Goal: Book appointment/travel/reservation

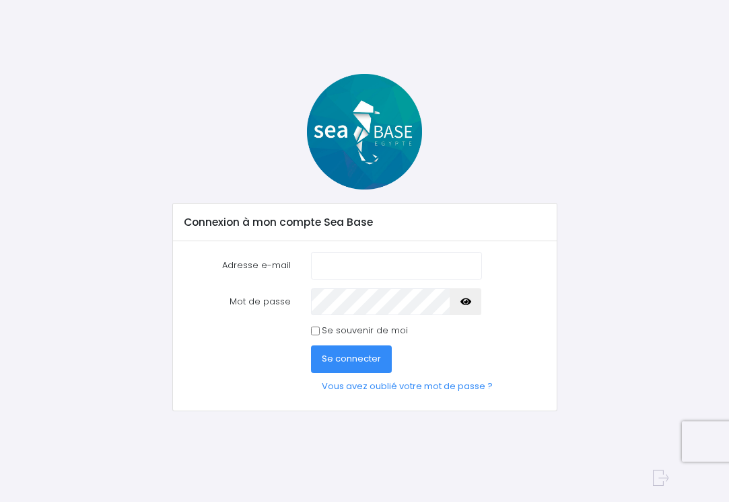
click at [465, 265] on input "Adresse e-mail" at bounding box center [396, 265] width 171 height 27
type input "[PERSON_NAME][EMAIL_ADDRESS][DOMAIN_NAME]"
click at [283, 303] on label "Mot de passe" at bounding box center [237, 302] width 127 height 27
click at [466, 302] on icon "button" at bounding box center [465, 302] width 11 height 0
click at [468, 302] on icon "button" at bounding box center [465, 302] width 11 height 0
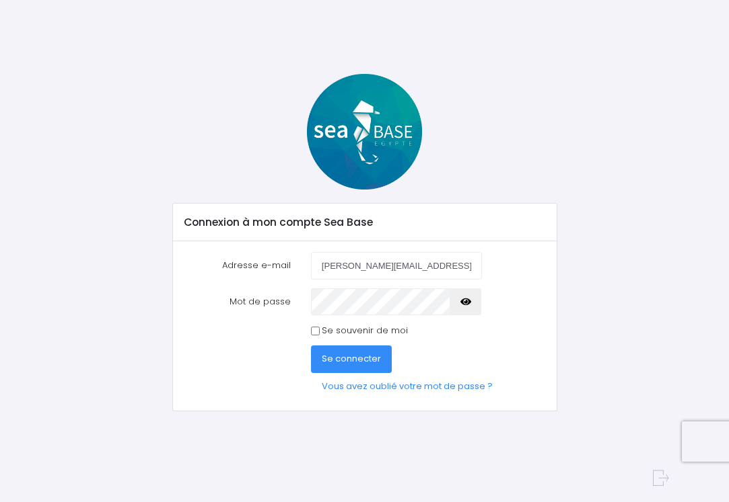
click at [351, 359] on span "Se connecter" at bounding box center [351, 358] width 59 height 13
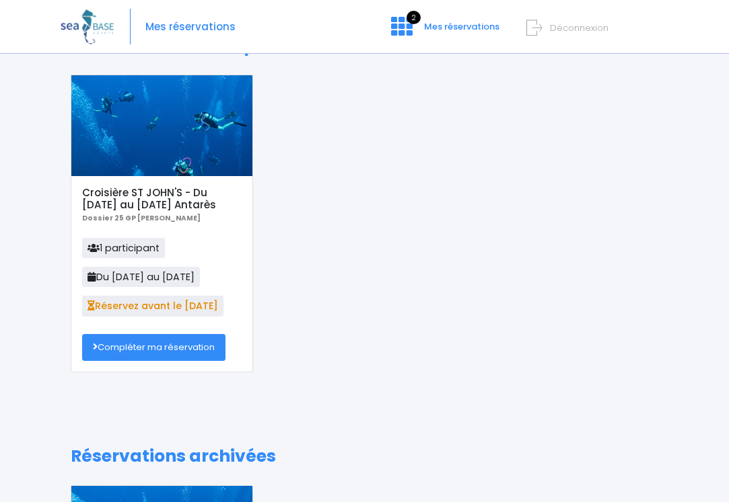
scroll to position [46, 0]
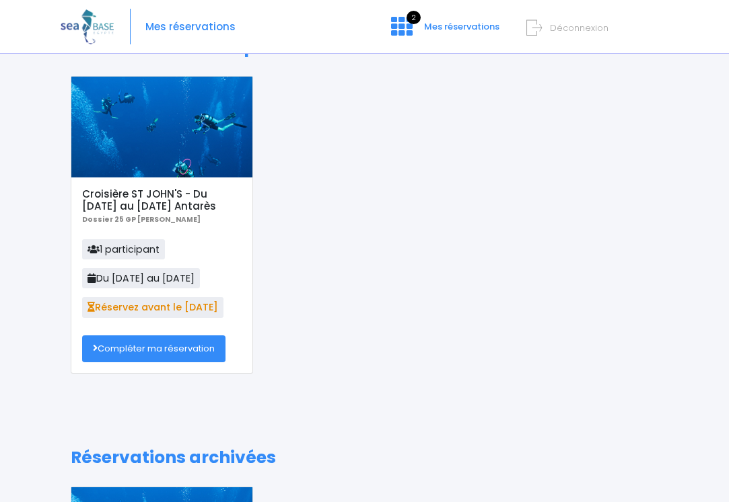
click at [149, 344] on link "Compléter ma réservation" at bounding box center [153, 349] width 143 height 27
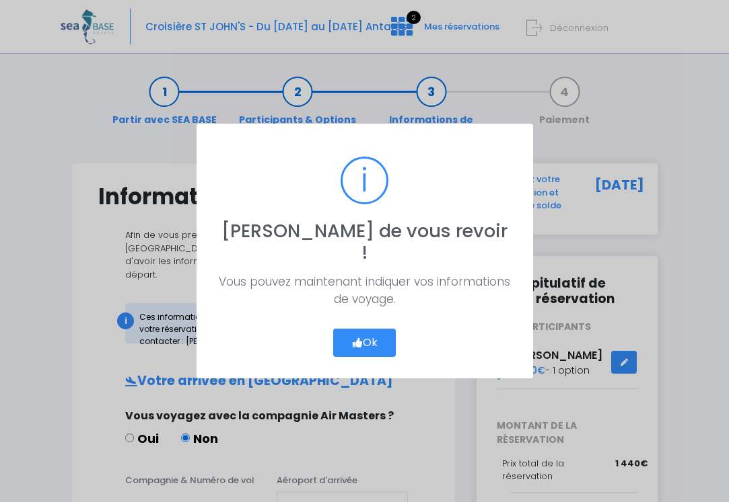
click at [372, 332] on button "Ok" at bounding box center [364, 343] width 63 height 28
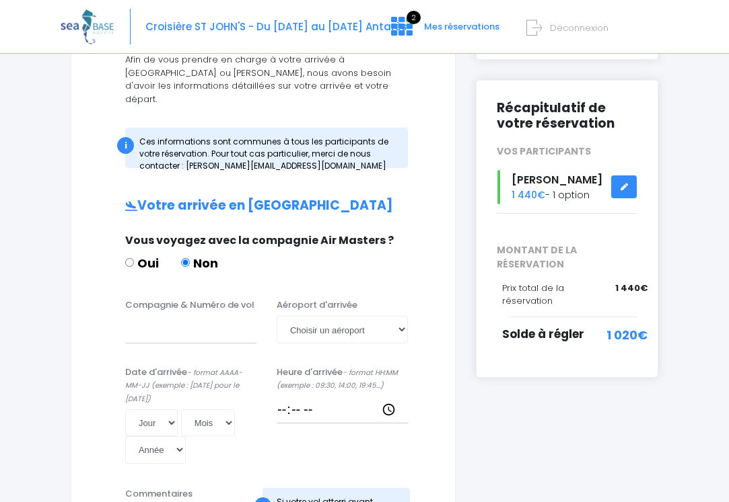
scroll to position [177, 0]
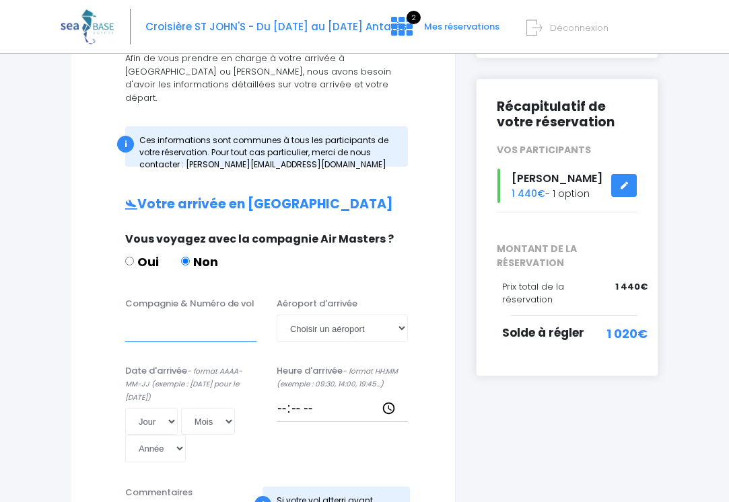
click at [128, 315] on input "Compagnie & Numéro de vol" at bounding box center [190, 328] width 131 height 27
type input "Transavia"
select select "Hurghada"
select select "04"
select select "11"
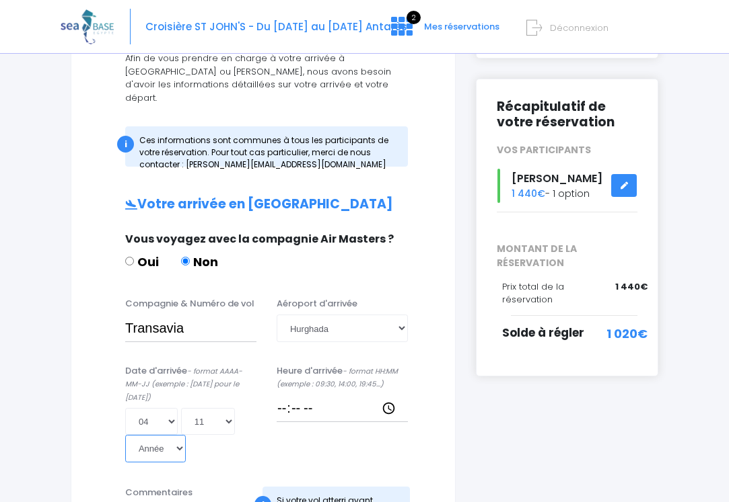
select select "2025"
type input "2025-11-04"
select select "08"
type input "2025-11-08"
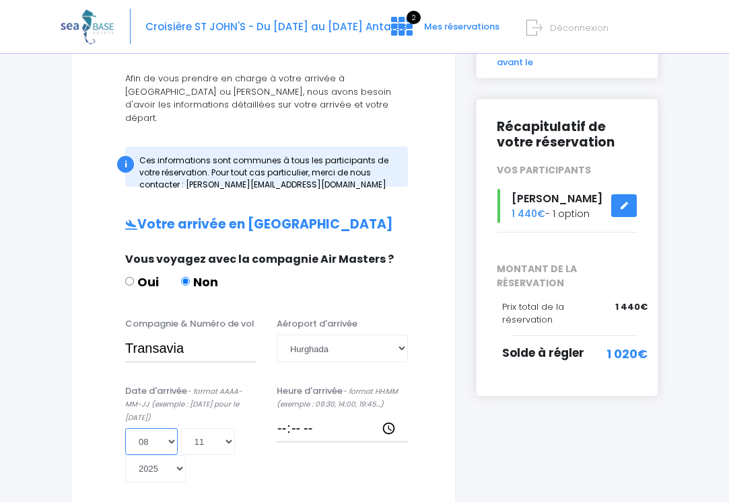
scroll to position [155, 0]
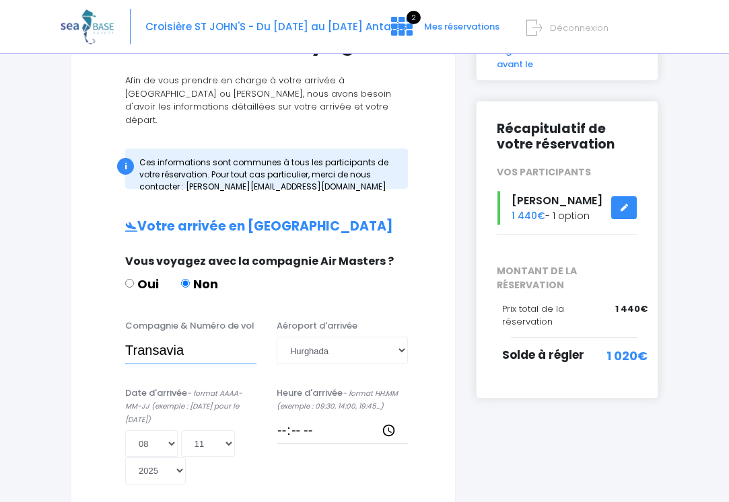
click at [196, 337] on input "Transavia" at bounding box center [190, 350] width 131 height 27
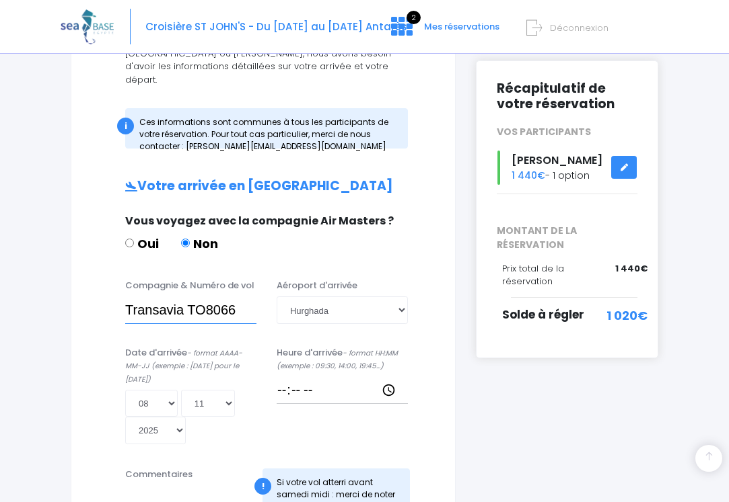
scroll to position [213, 0]
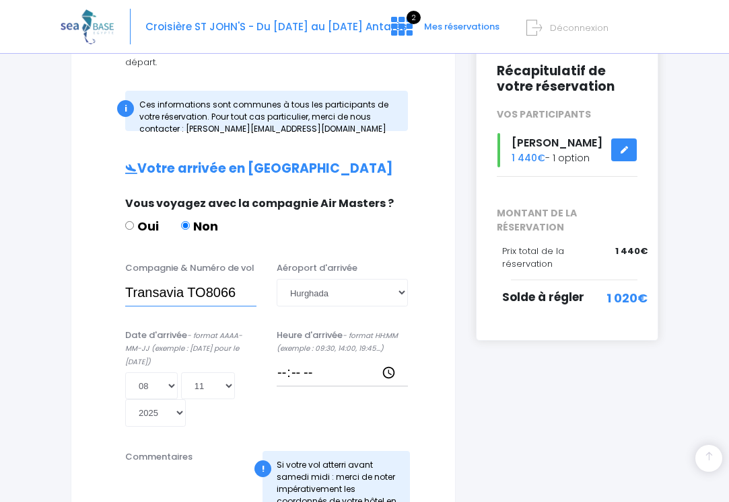
type input "Transavia TO8066"
click at [313, 359] on input "Heure d'arrivée - format HH:MM (exemple : 09:30, 14:00, 19:45...)" at bounding box center [341, 372] width 131 height 27
click at [315, 359] on input "Heure d'arrivée - format HH:MM (exemple : 09:30, 14:00, 19:45...)" at bounding box center [341, 372] width 131 height 27
click at [378, 381] on div "Heure d'arrivée - format HH:MM (exemple : 09:30, 14:00, 19:45...)" at bounding box center [341, 378] width 151 height 99
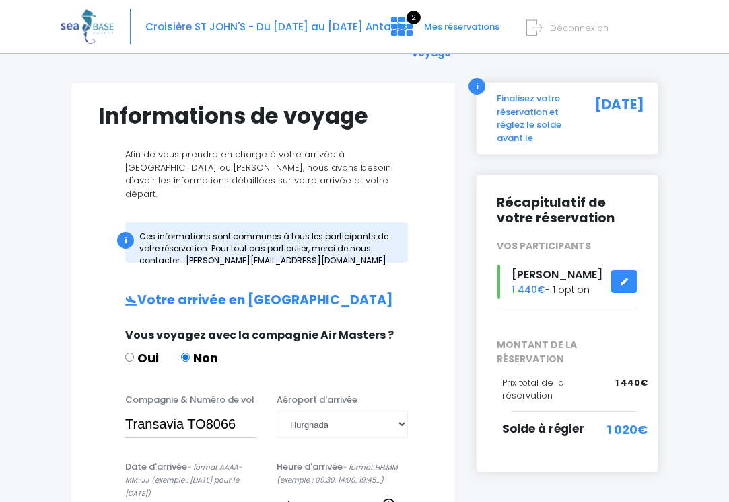
scroll to position [84, 0]
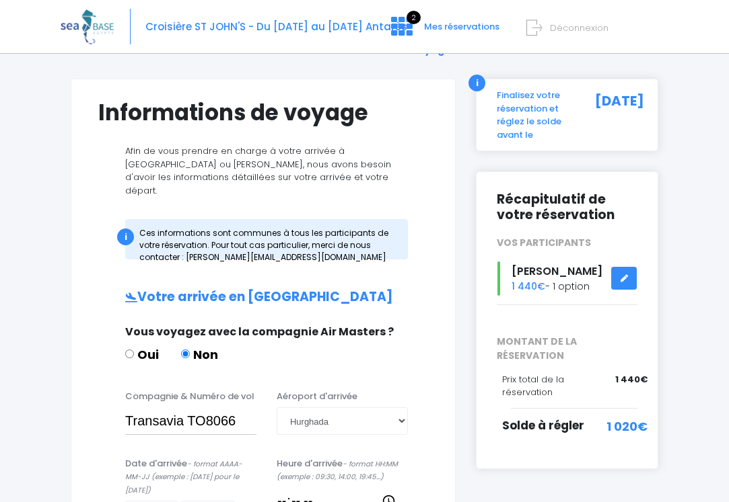
click at [291, 488] on input "Heure d'arrivée - format HH:MM (exemple : 09:30, 14:00, 19:45...)" at bounding box center [341, 501] width 131 height 27
click at [289, 488] on input "Heure d'arrivée - format HH:MM (exemple : 09:30, 14:00, 19:45...)" at bounding box center [341, 501] width 131 height 27
click at [318, 488] on input "Heure d'arrivée - format HH:MM (exemple : 09:30, 14:00, 19:45...)" at bounding box center [341, 501] width 131 height 27
click at [260, 470] on div "Date d'arrivée - format AAAA-MM-JJ (exemple : 2019-12-31 pour le 31 décembre 20…" at bounding box center [190, 506] width 151 height 99
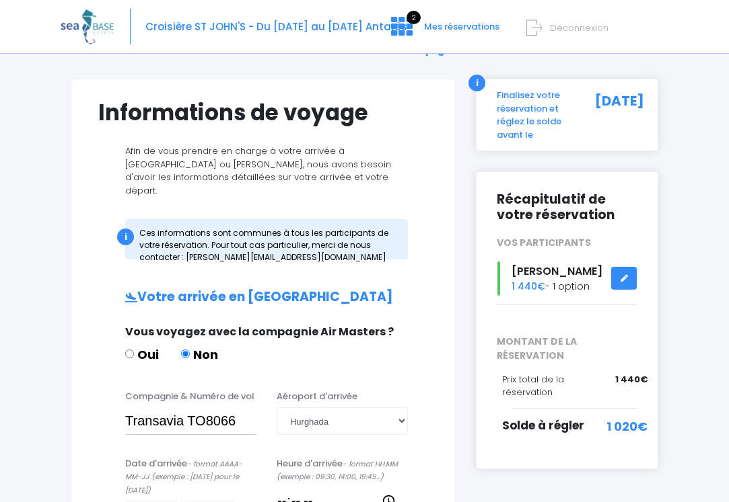
click at [291, 488] on input "Heure d'arrivée - format HH:MM (exemple : 09:30, 14:00, 19:45...)" at bounding box center [341, 501] width 131 height 27
click at [301, 488] on input "Heure d'arrivée - format HH:MM (exemple : 09:30, 14:00, 19:45...)" at bounding box center [341, 501] width 131 height 27
click at [289, 488] on input "Heure d'arrivée - format HH:MM (exemple : 09:30, 14:00, 19:45...)" at bounding box center [341, 501] width 131 height 27
click at [303, 488] on input "Heure d'arrivée - format HH:MM (exemple : 09:30, 14:00, 19:45...)" at bounding box center [341, 501] width 131 height 27
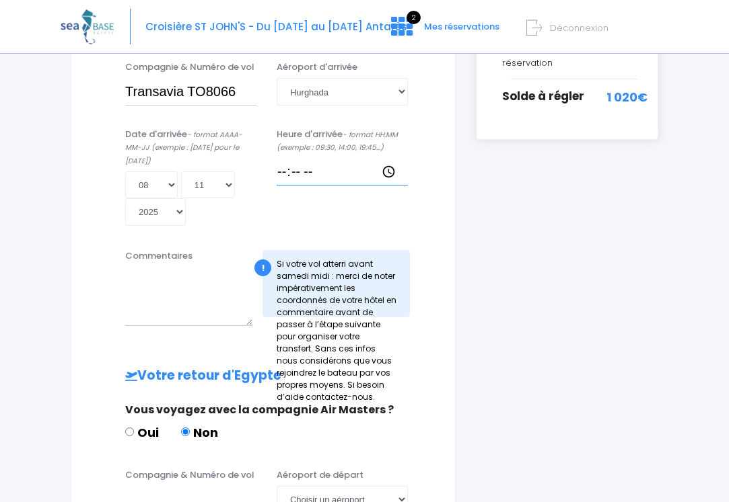
click at [342, 158] on input "Heure d'arrivée - format HH:MM (exemple : 09:30, 14:00, 19:45...)" at bounding box center [341, 171] width 131 height 27
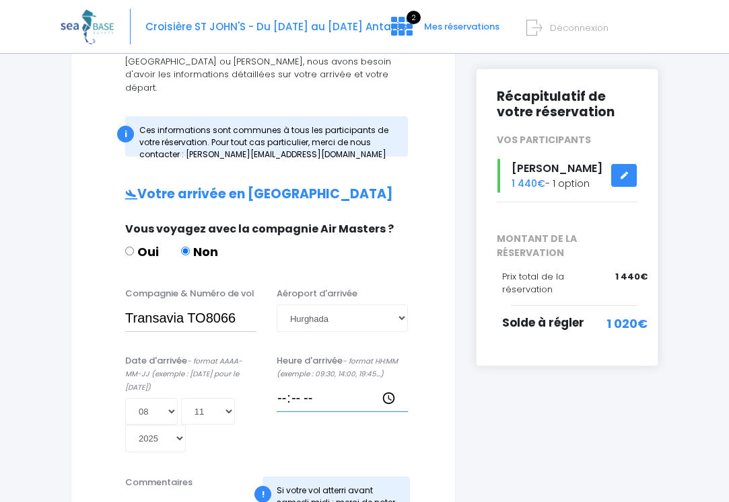
scroll to position [180, 0]
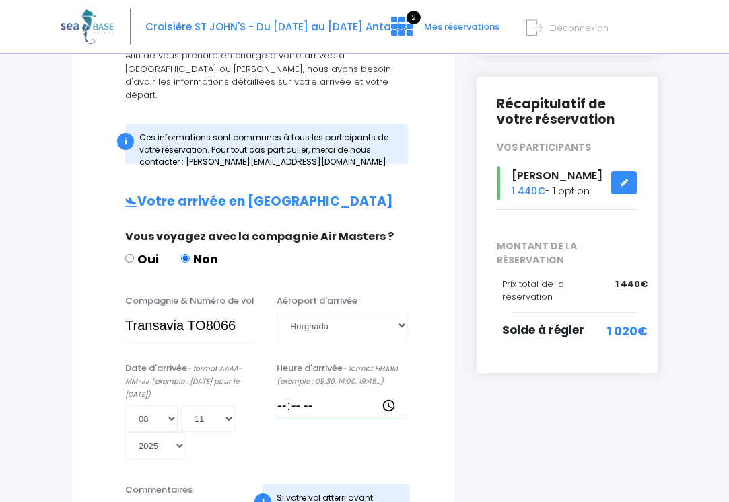
click at [287, 392] on input "Heure d'arrivée - format HH:MM (exemple : 09:30, 14:00, 19:45...)" at bounding box center [341, 405] width 131 height 27
click at [301, 392] on input "Heure d'arrivée - format HH:MM (exemple : 09:30, 14:00, 19:45...)" at bounding box center [341, 405] width 131 height 27
type input "18:30"
click at [322, 394] on div "Heure d'arrivée - format HH:MM (exemple : 09:30, 14:00, 19:45...) 18:30" at bounding box center [341, 411] width 151 height 99
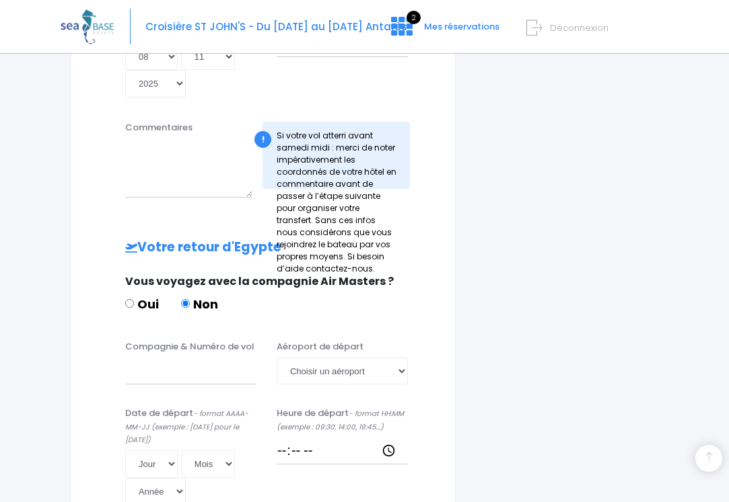
scroll to position [546, 0]
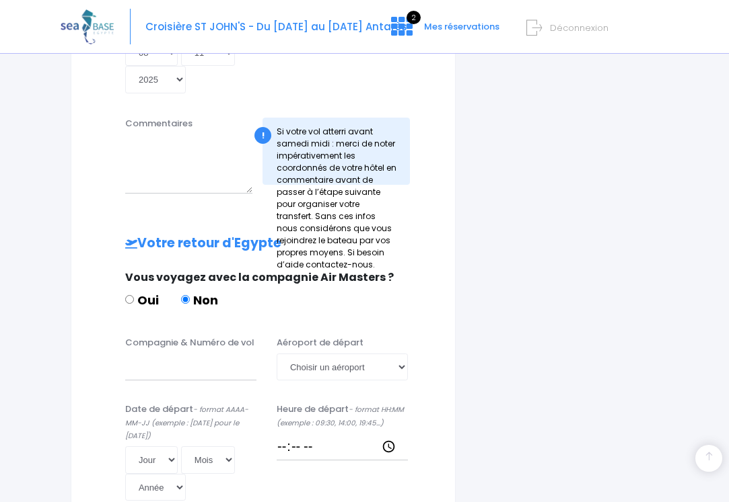
click at [121, 340] on div "Compagnie & Numéro de vol" at bounding box center [190, 358] width 151 height 44
click at [131, 354] on input "Compagnie & Numéro de vol" at bounding box center [190, 367] width 131 height 27
type input "Transavia"
select select "Hurghada"
select select "15"
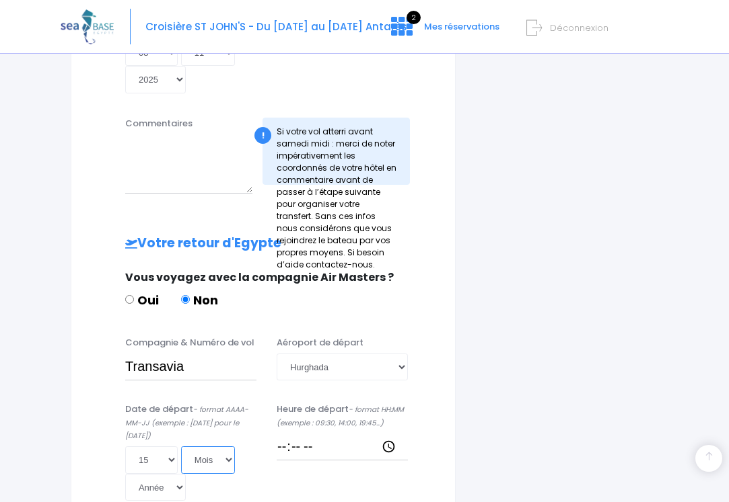
select select "11"
select select "2025"
type input "2025-11-15"
click at [289, 434] on input "Heure de départ - format HH:MM (exemple : 09:30, 14:00, 19:45...)" at bounding box center [341, 447] width 131 height 27
click at [305, 434] on input "Heure de départ - format HH:MM (exemple : 09:30, 14:00, 19:45...)" at bounding box center [341, 447] width 131 height 27
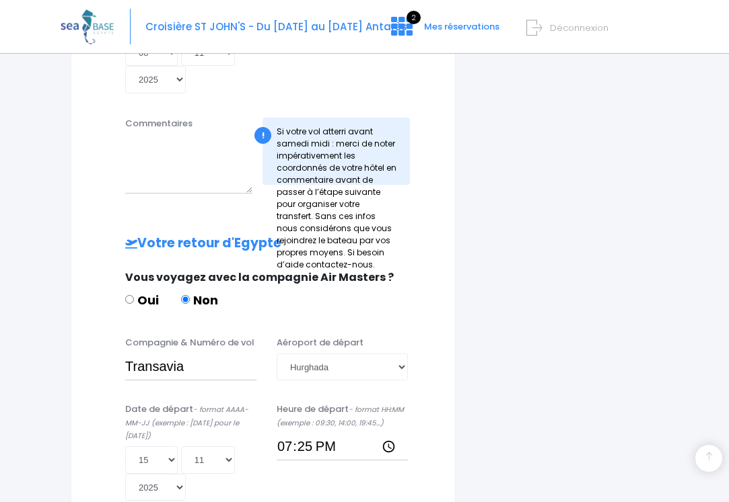
type input "19:25"
click at [448, 447] on div "Informations de voyage Afin de vous prendre en charge à votre arrivée à Hurghad…" at bounding box center [263, 124] width 385 height 1014
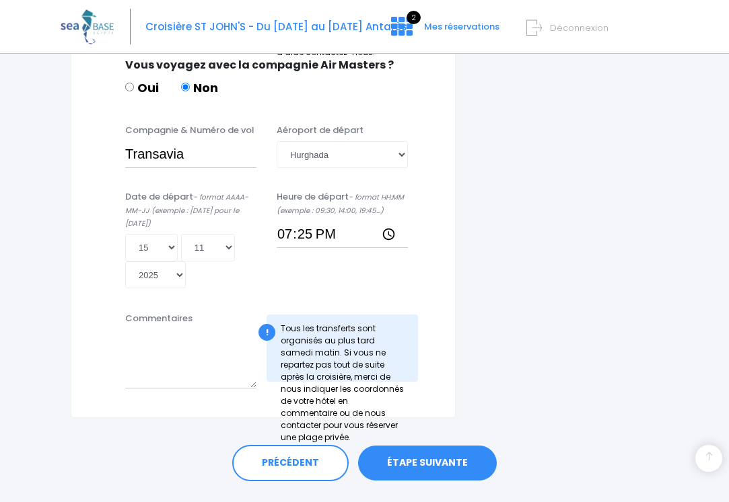
scroll to position [758, 0]
click at [423, 447] on link "ÉTAPE SUIVANTE" at bounding box center [427, 464] width 139 height 35
click at [195, 142] on input "Transavia" at bounding box center [190, 155] width 131 height 27
type input "Transavia TO8067"
click at [421, 447] on link "ÉTAPE SUIVANTE" at bounding box center [427, 464] width 139 height 35
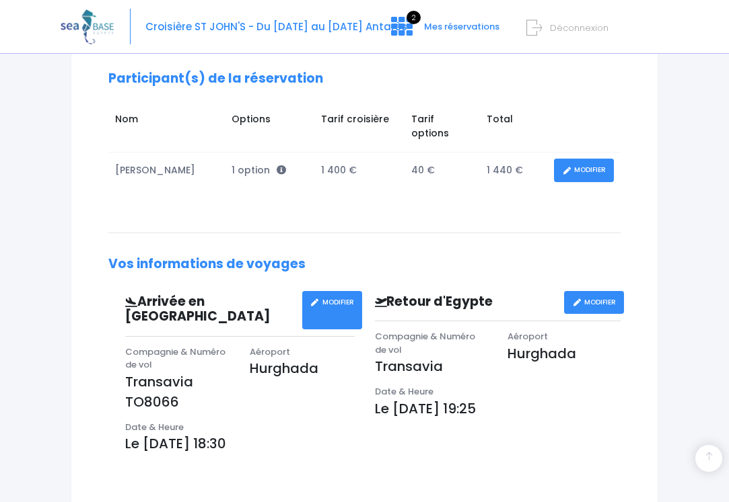
scroll to position [234, 0]
click at [449, 356] on p "Transavia" at bounding box center [431, 366] width 113 height 20
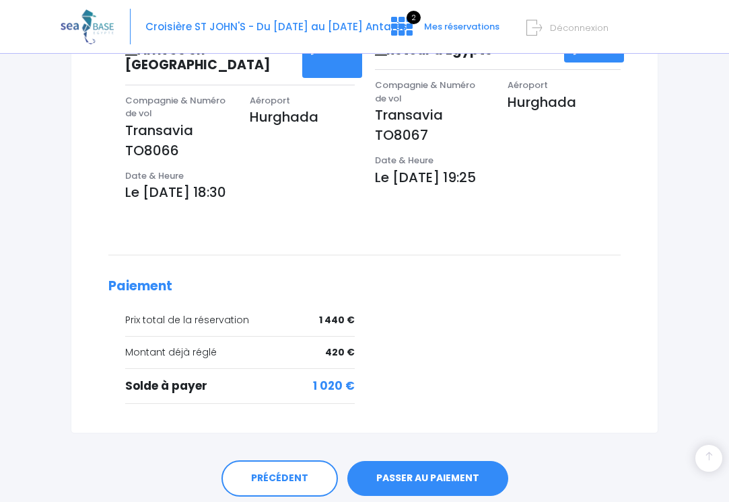
scroll to position [484, 0]
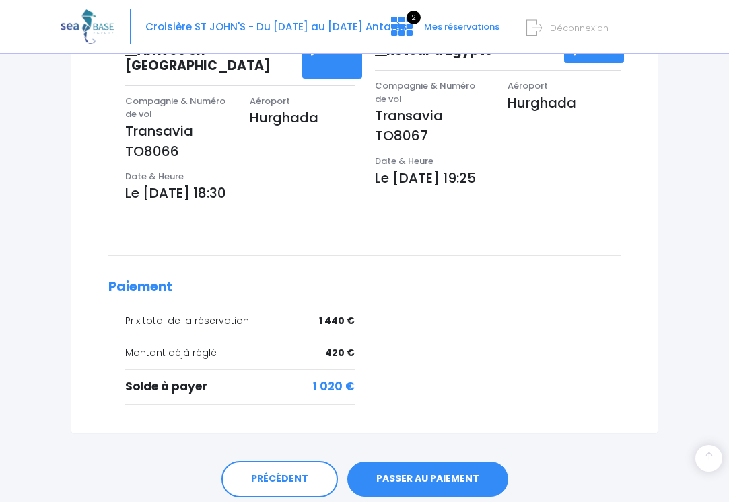
click at [431, 462] on link "PASSER AU PAIEMENT" at bounding box center [427, 479] width 161 height 35
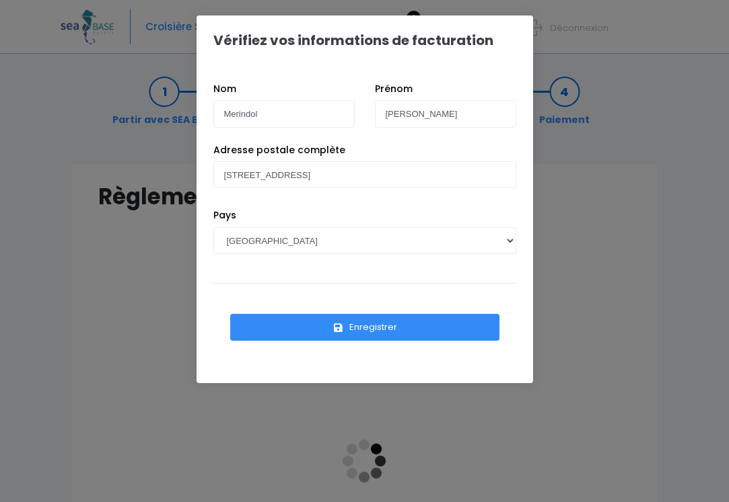
click at [371, 326] on button "Enregistrer" at bounding box center [364, 327] width 269 height 27
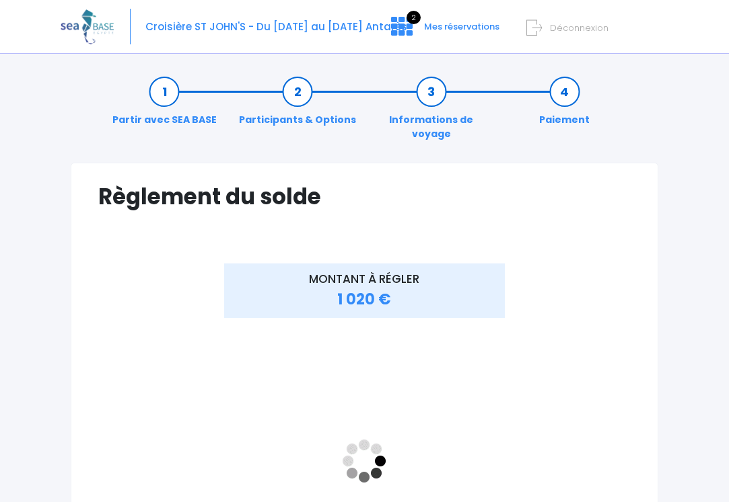
click at [566, 91] on link "Paiement" at bounding box center [564, 106] width 64 height 42
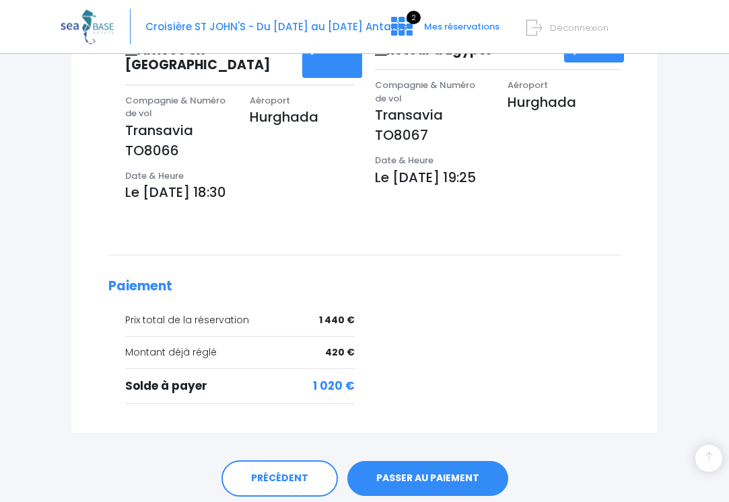
scroll to position [484, 0]
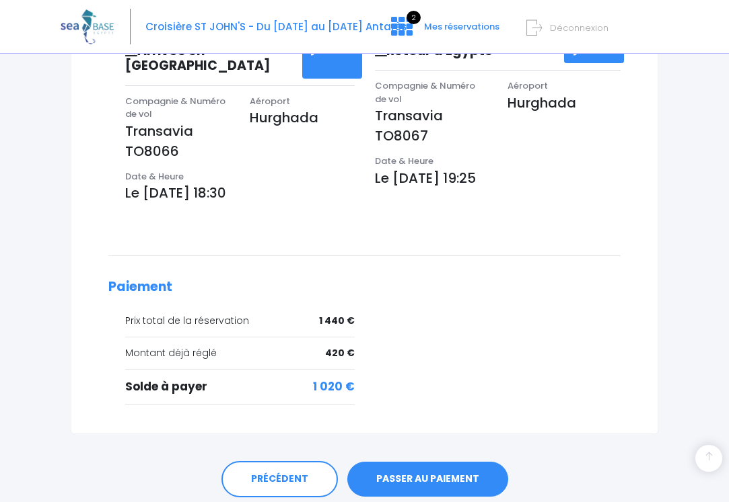
click at [410, 462] on link "PASSER AU PAIEMENT" at bounding box center [427, 479] width 161 height 35
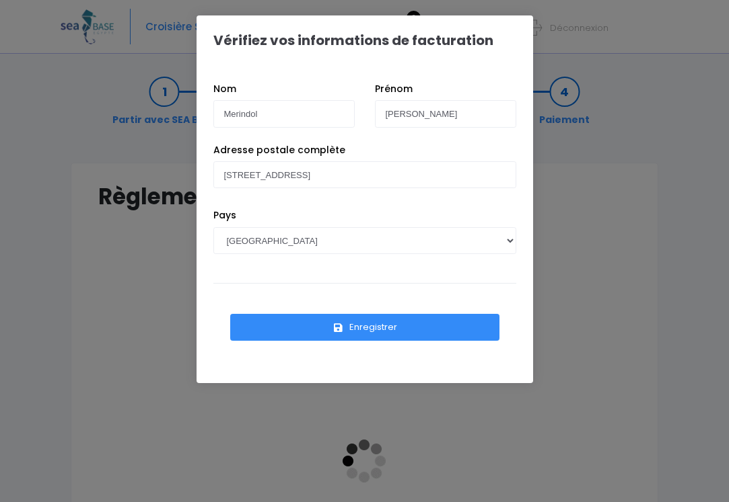
click at [367, 326] on button "Enregistrer" at bounding box center [364, 327] width 269 height 27
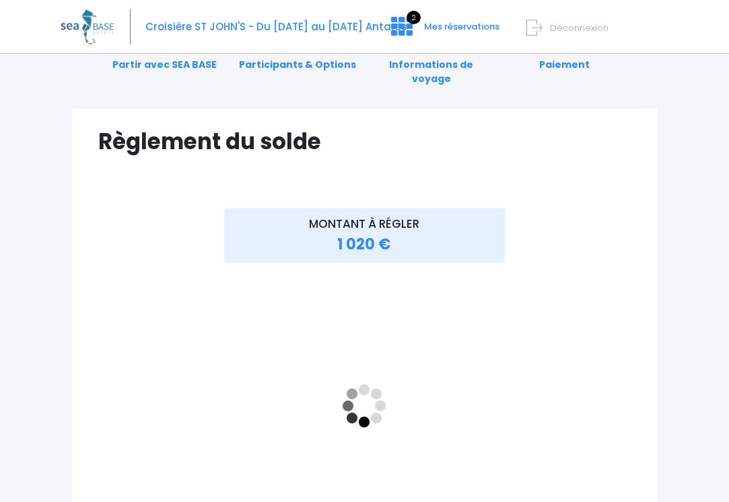
scroll to position [54, 0]
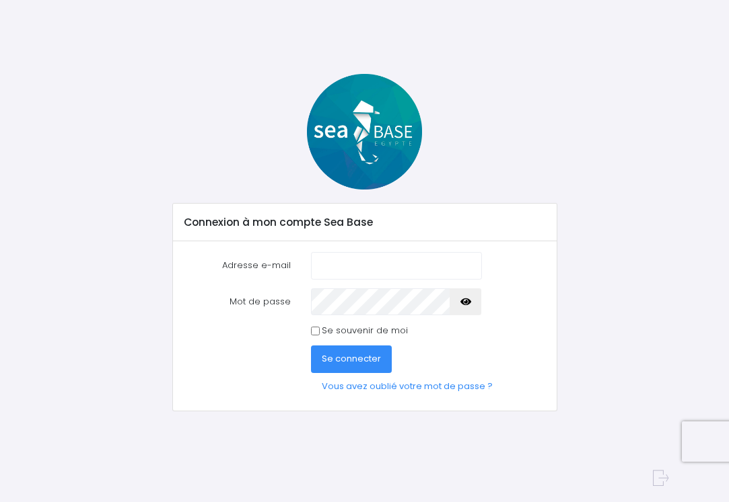
click at [459, 267] on input "Adresse e-mail" at bounding box center [396, 265] width 171 height 27
type input "[PERSON_NAME][EMAIL_ADDRESS][DOMAIN_NAME]"
click at [266, 299] on label "Mot de passe" at bounding box center [237, 302] width 127 height 27
click at [466, 302] on icon "button" at bounding box center [465, 302] width 11 height 0
click at [348, 357] on span "Se connecter" at bounding box center [351, 358] width 59 height 13
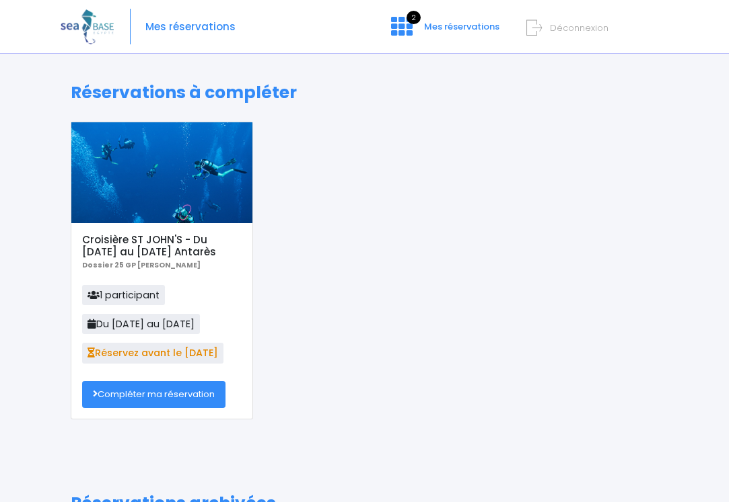
click at [164, 391] on link "Compléter ma réservation" at bounding box center [153, 394] width 143 height 27
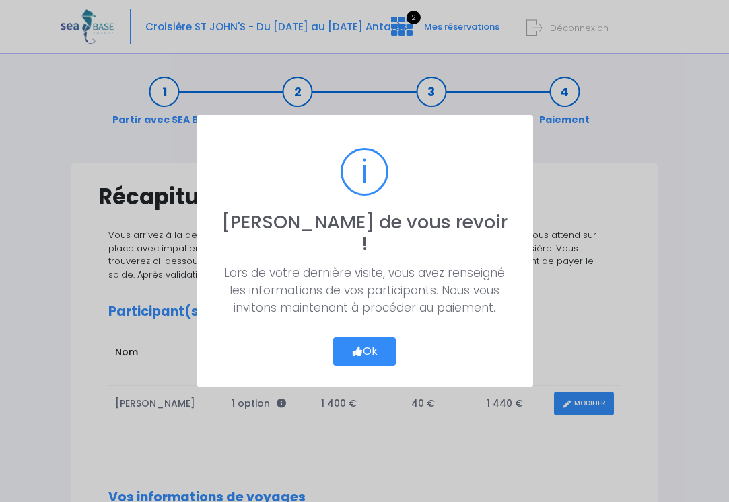
click at [371, 338] on button "Ok" at bounding box center [364, 352] width 63 height 28
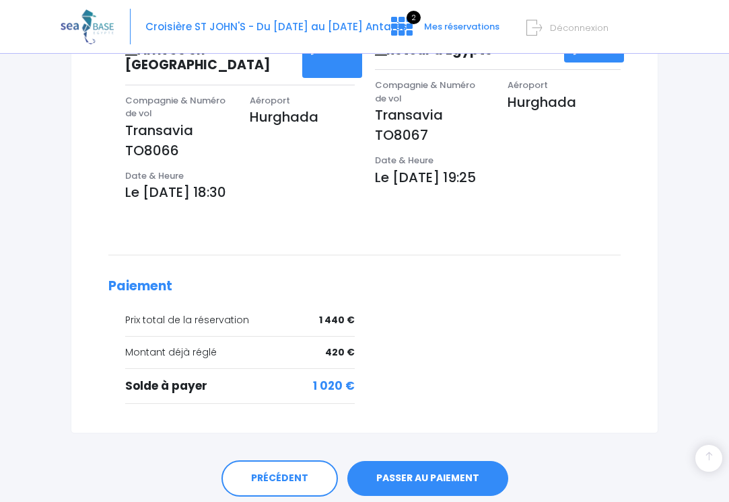
scroll to position [484, 0]
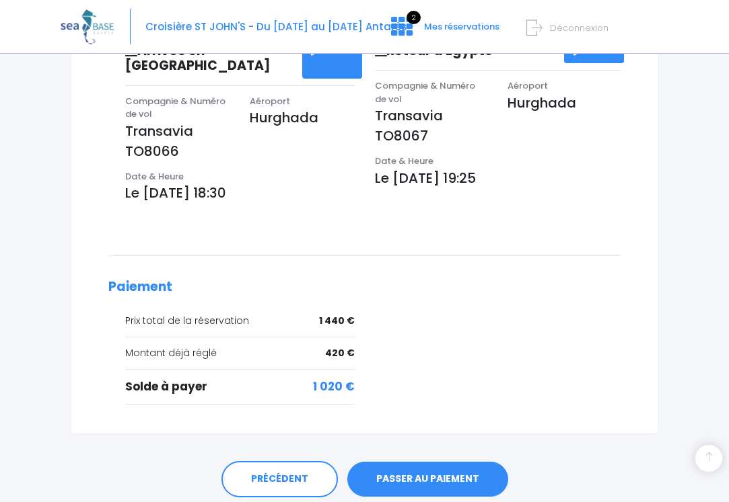
click at [432, 462] on link "PASSER AU PAIEMENT" at bounding box center [427, 479] width 161 height 35
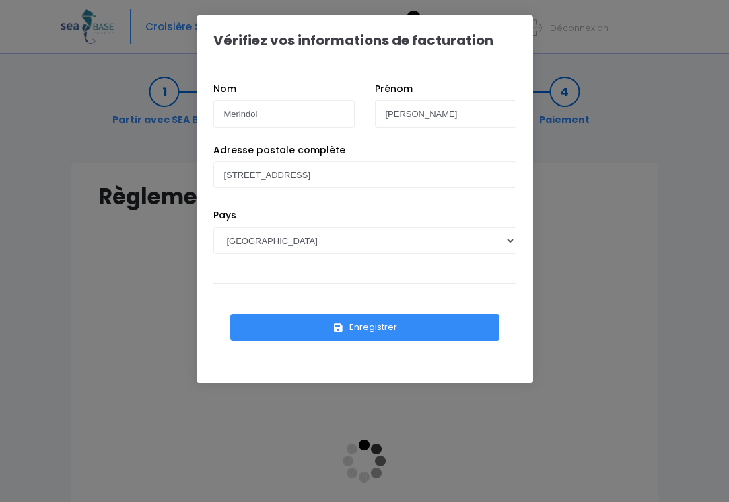
click at [375, 327] on button "Enregistrer" at bounding box center [364, 327] width 269 height 27
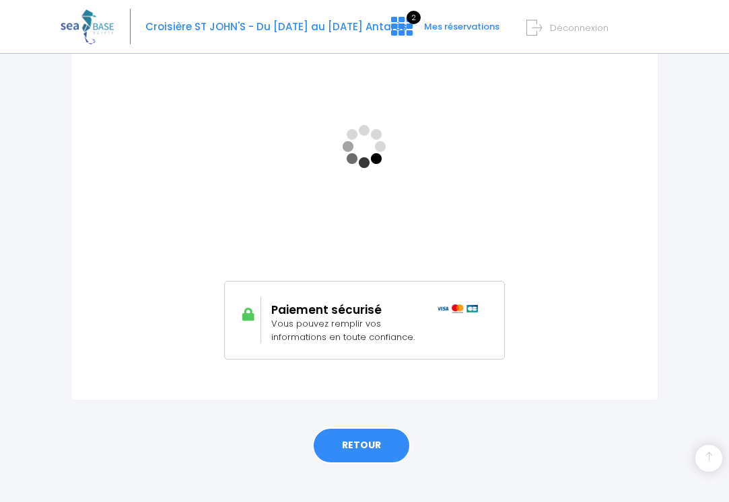
scroll to position [314, 0]
click at [360, 429] on link "RETOUR" at bounding box center [361, 447] width 98 height 36
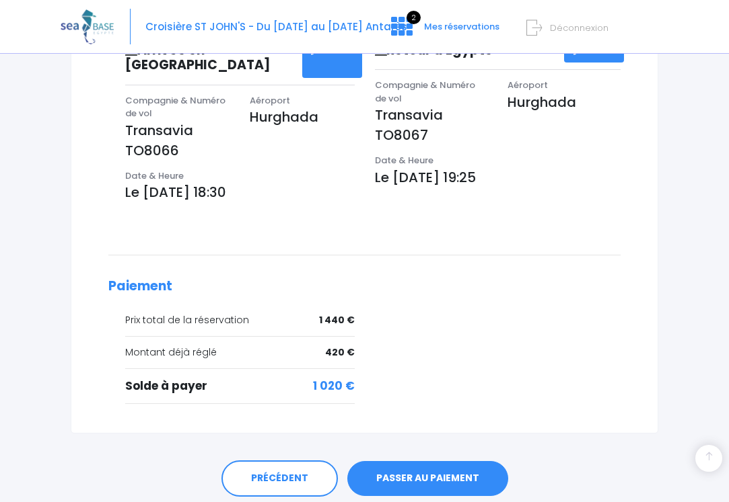
scroll to position [484, 0]
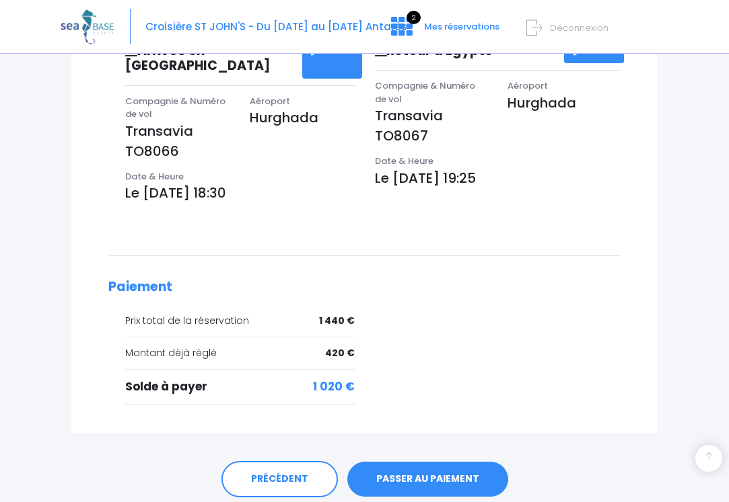
click at [410, 462] on link "PASSER AU PAIEMENT" at bounding box center [427, 479] width 161 height 35
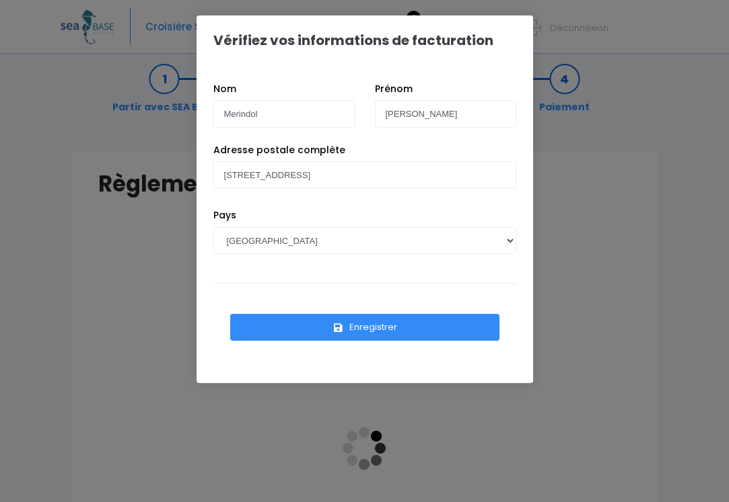
scroll to position [14, 0]
click at [364, 333] on button "Enregistrer" at bounding box center [364, 327] width 269 height 27
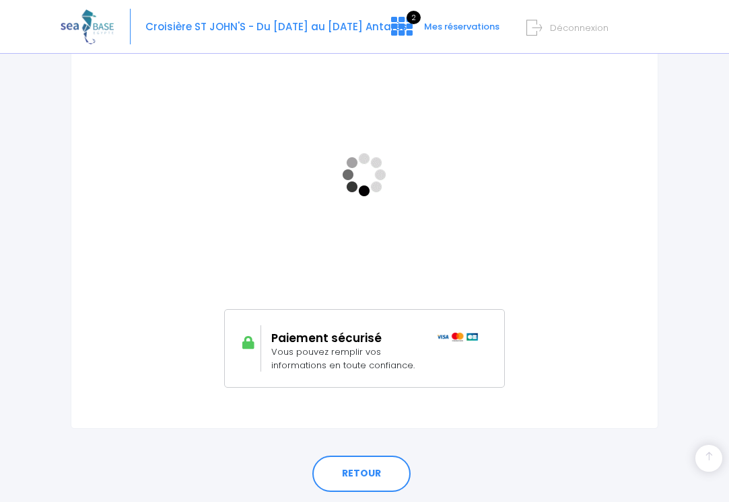
scroll to position [287, 0]
click at [346, 345] on span "Vous pouvez remplir vos informations en toute confiance." at bounding box center [342, 358] width 143 height 26
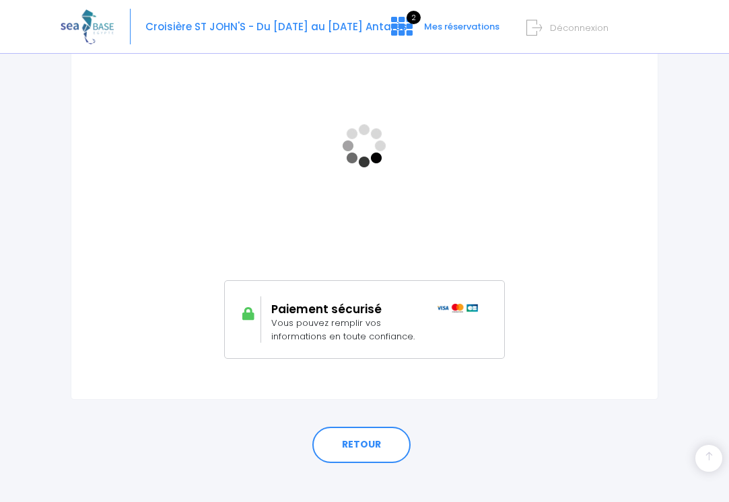
scroll to position [314, 0]
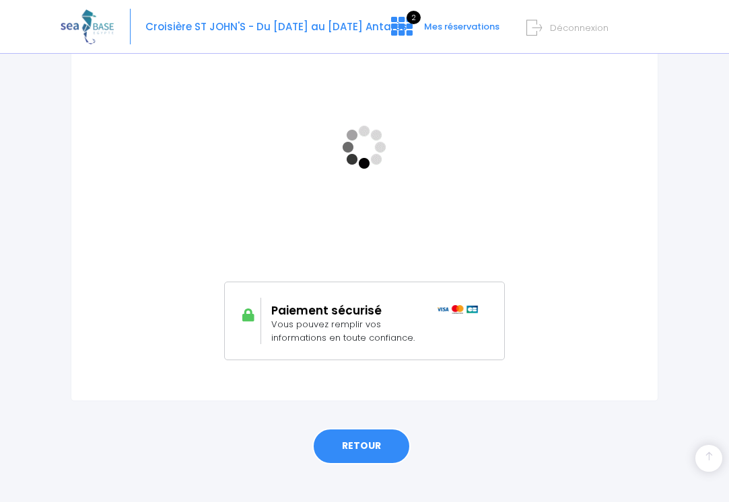
click at [361, 430] on link "RETOUR" at bounding box center [361, 447] width 98 height 36
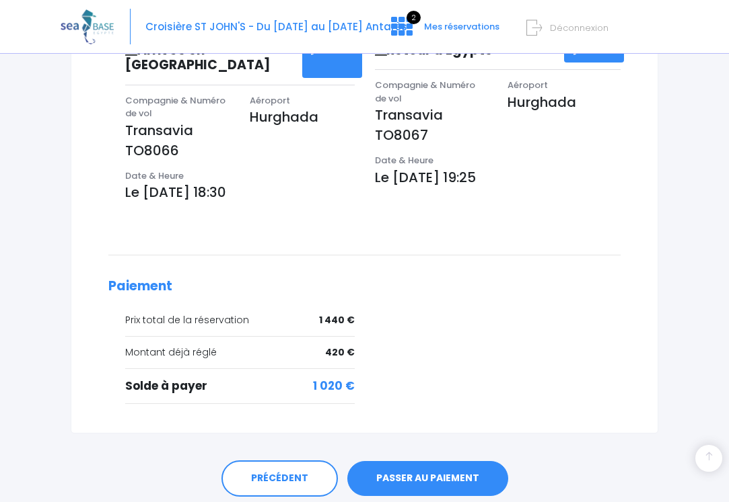
scroll to position [484, 0]
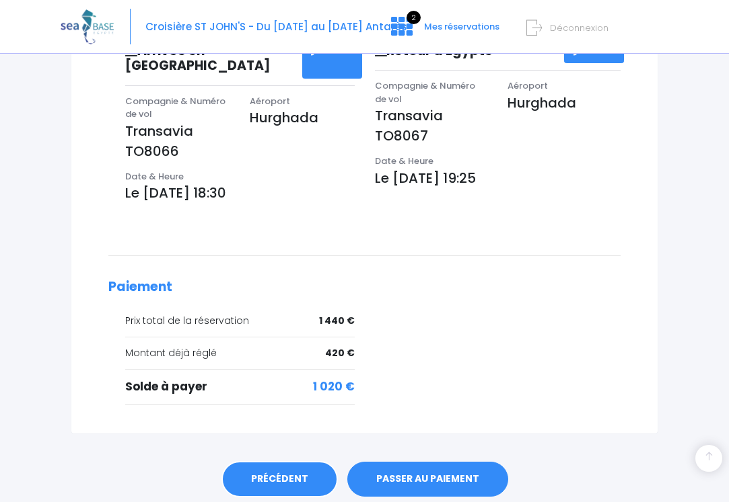
click at [274, 461] on link "PRÉCÉDENT" at bounding box center [279, 479] width 116 height 36
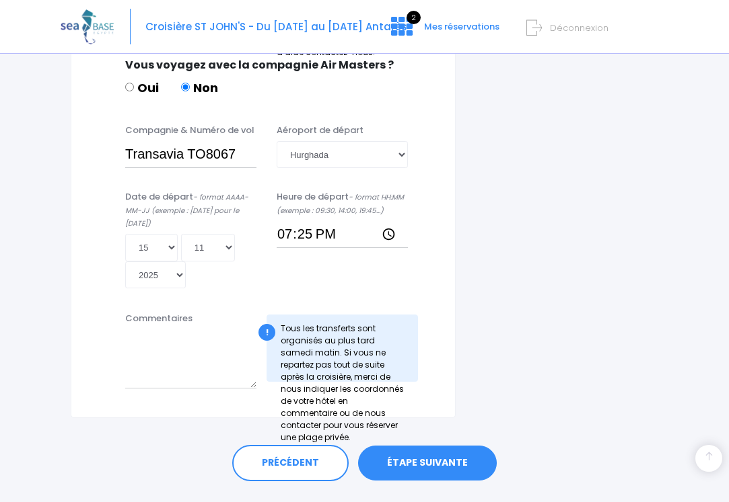
scroll to position [758, 0]
click at [274, 446] on link "PRÉCÉDENT" at bounding box center [290, 464] width 116 height 36
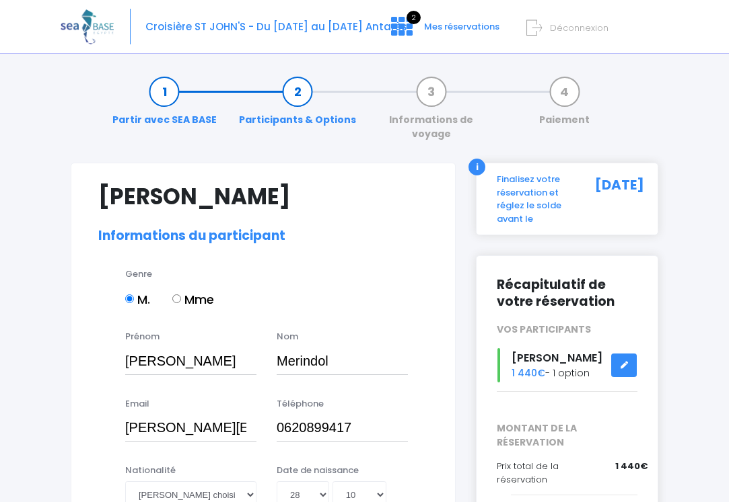
select select "N2"
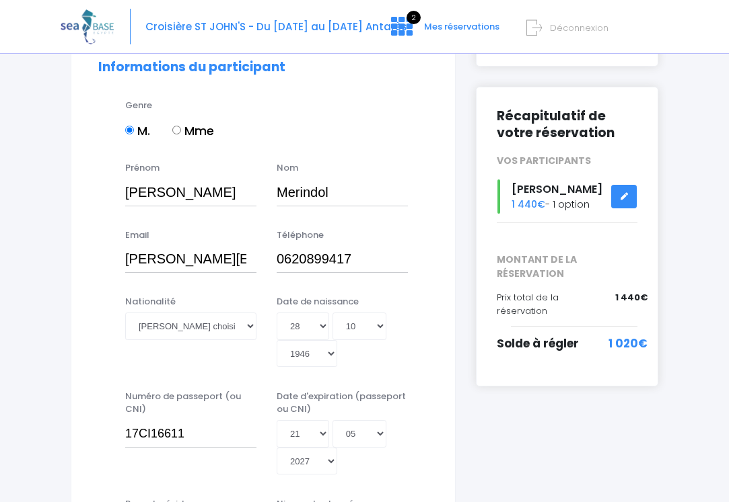
scroll to position [170, 0]
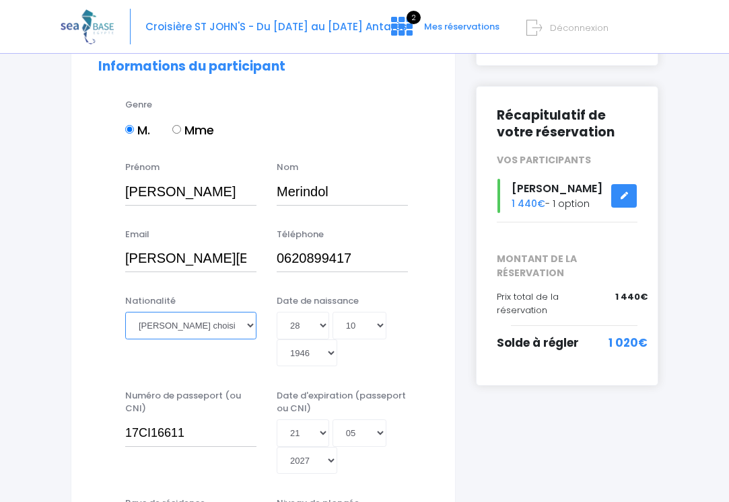
select select "Française"
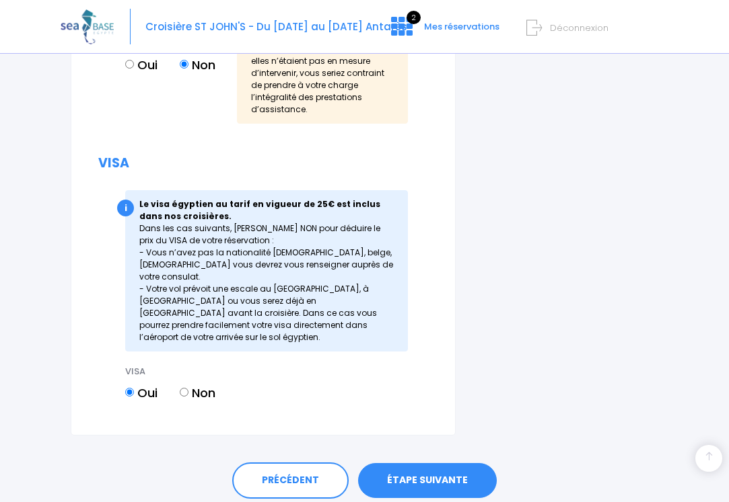
scroll to position [1594, 0]
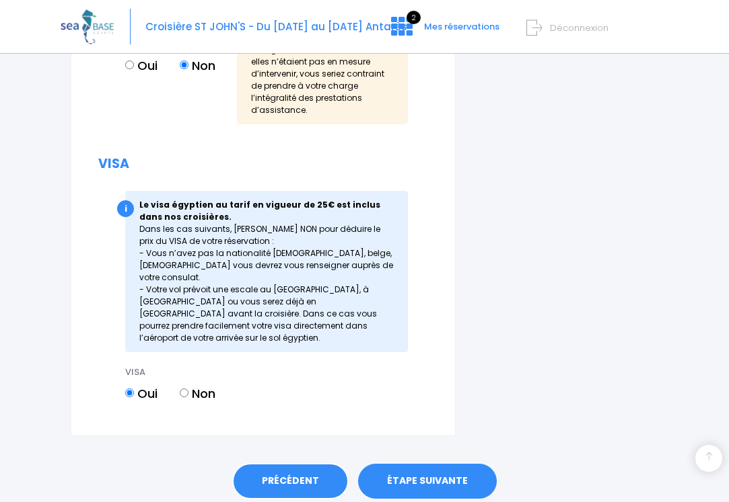
click at [301, 463] on link "PRÉCÉDENT" at bounding box center [290, 481] width 116 height 36
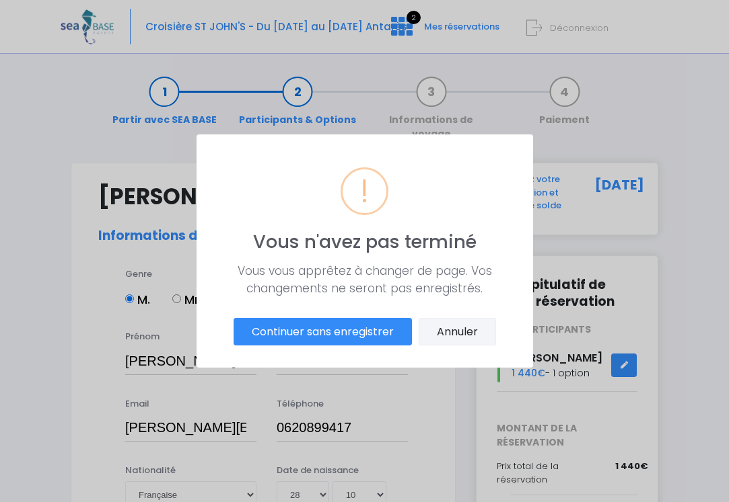
click at [461, 331] on button "Annuler" at bounding box center [456, 332] width 77 height 28
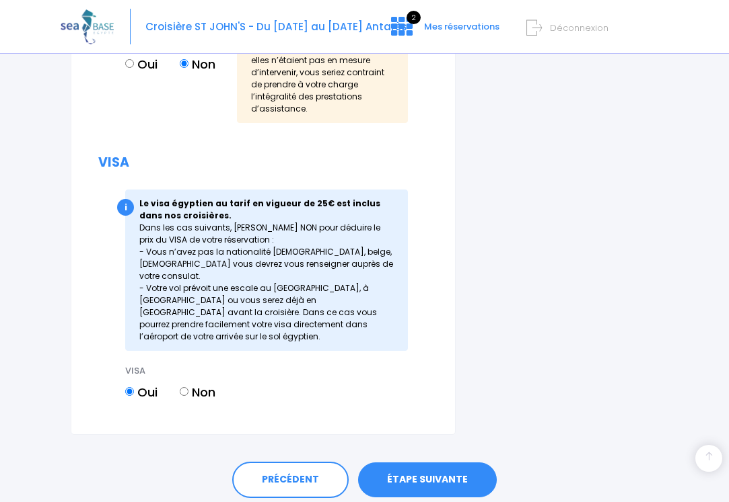
scroll to position [1594, 0]
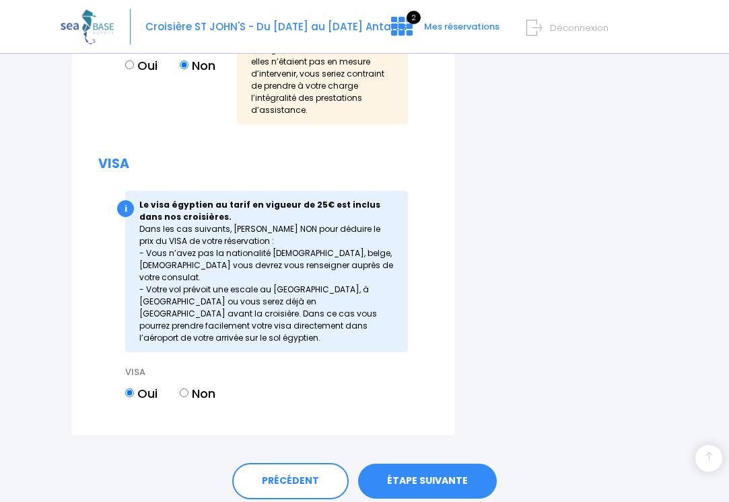
click at [426, 464] on link "ÉTAPE SUIVANTE" at bounding box center [427, 481] width 139 height 35
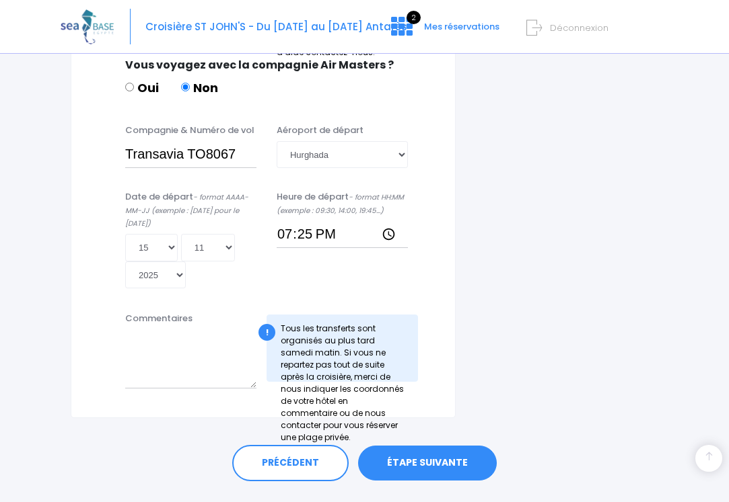
scroll to position [758, 0]
click at [426, 447] on link "ÉTAPE SUIVANTE" at bounding box center [427, 464] width 139 height 35
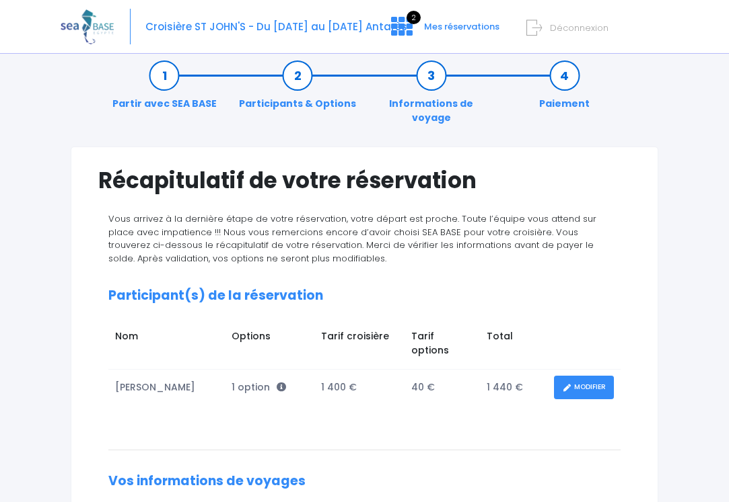
scroll to position [16, 0]
